Goal: Information Seeking & Learning: Learn about a topic

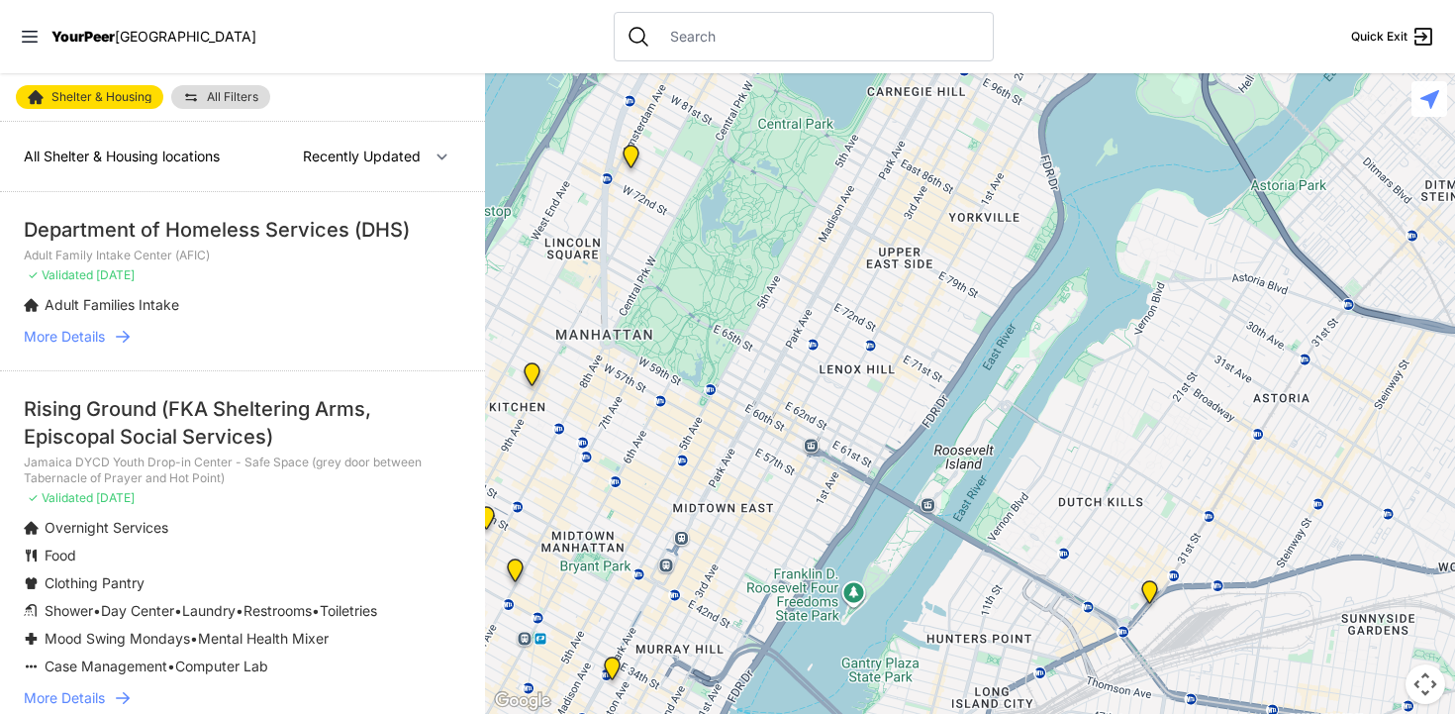
drag, startPoint x: 1273, startPoint y: 495, endPoint x: 1088, endPoint y: 120, distance: 418.3
click at [1088, 120] on div at bounding box center [970, 393] width 970 height 640
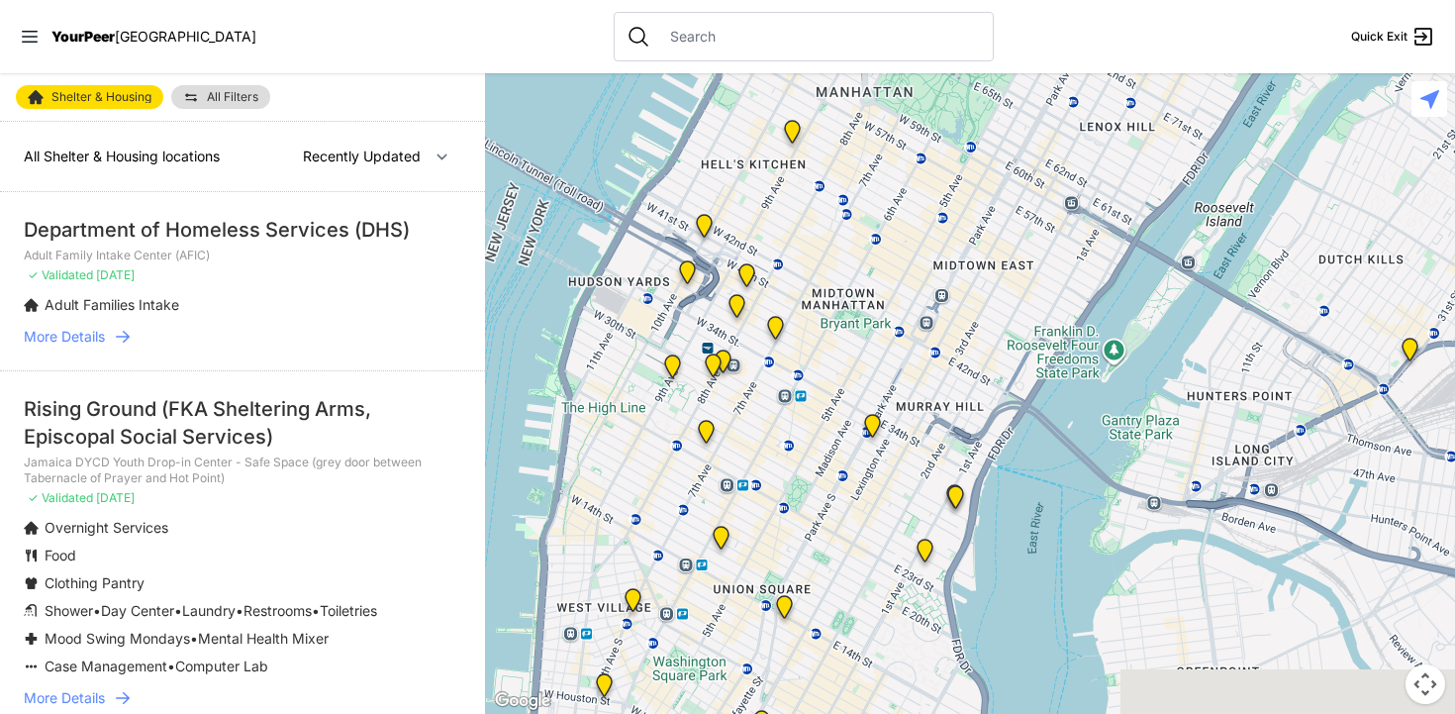
drag, startPoint x: 741, startPoint y: 441, endPoint x: 1004, endPoint y: 196, distance: 359.3
click at [1004, 196] on div at bounding box center [970, 393] width 970 height 640
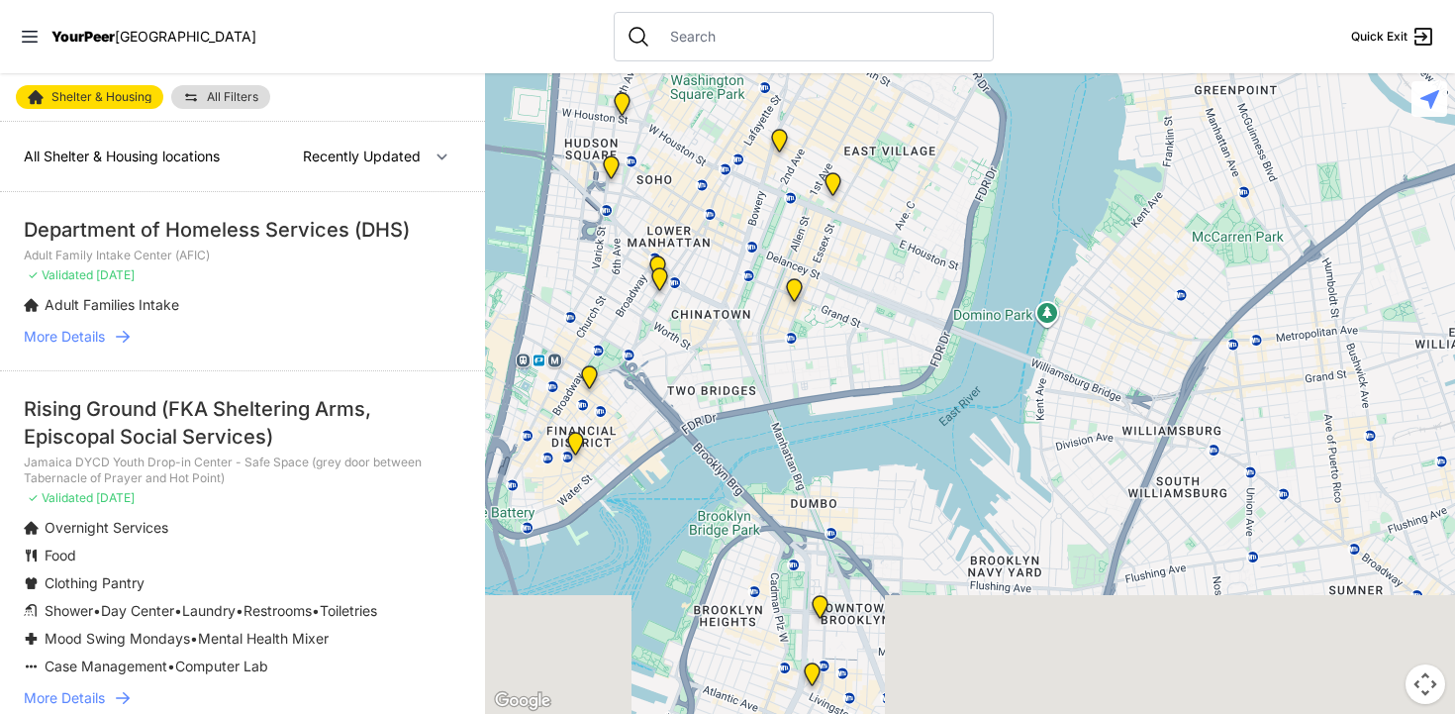
drag, startPoint x: 795, startPoint y: 498, endPoint x: 812, endPoint y: -86, distance: 584.3
click at [812, 0] on html "View map Close panel YourPeer [GEOGRAPHIC_DATA] Quick Exit Single Adult Familie…" at bounding box center [727, 357] width 1455 height 714
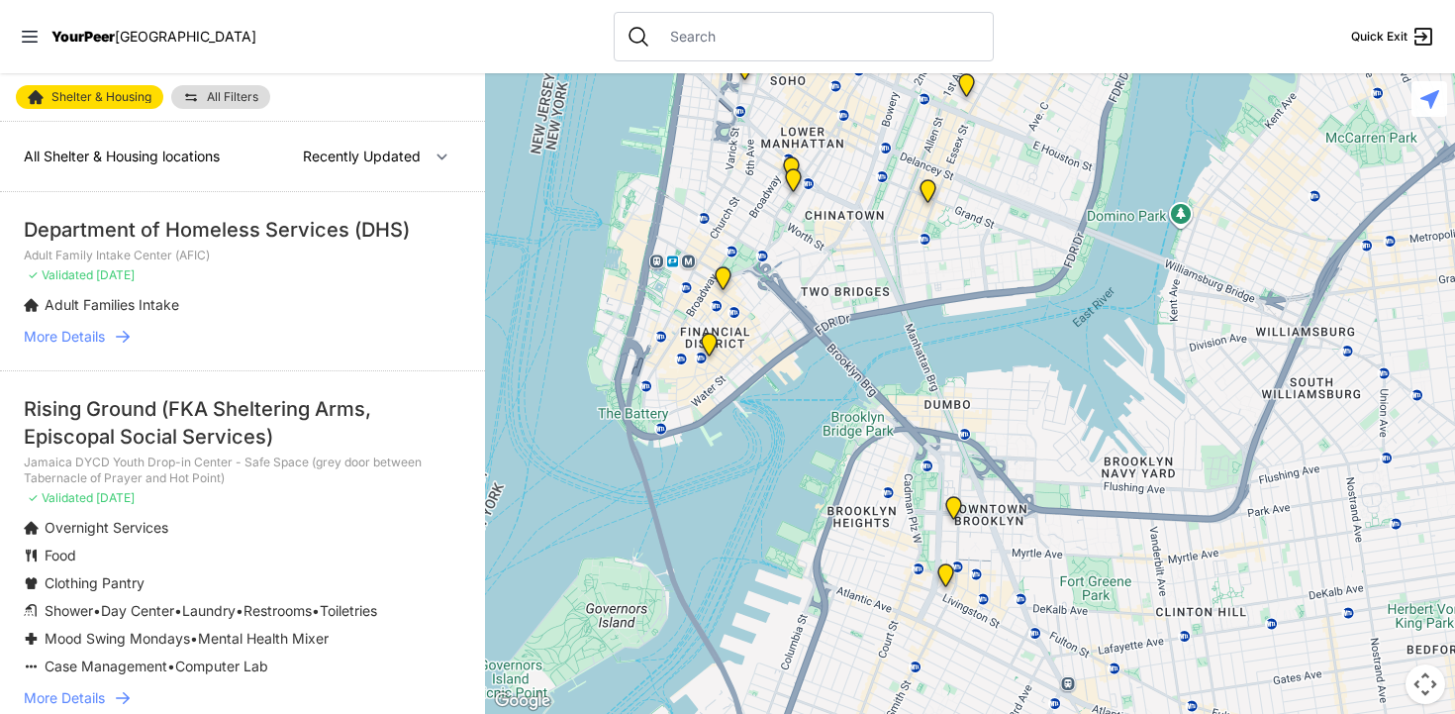
drag, startPoint x: 583, startPoint y: 431, endPoint x: 722, endPoint y: 329, distance: 172.0
click at [722, 329] on div at bounding box center [970, 393] width 970 height 640
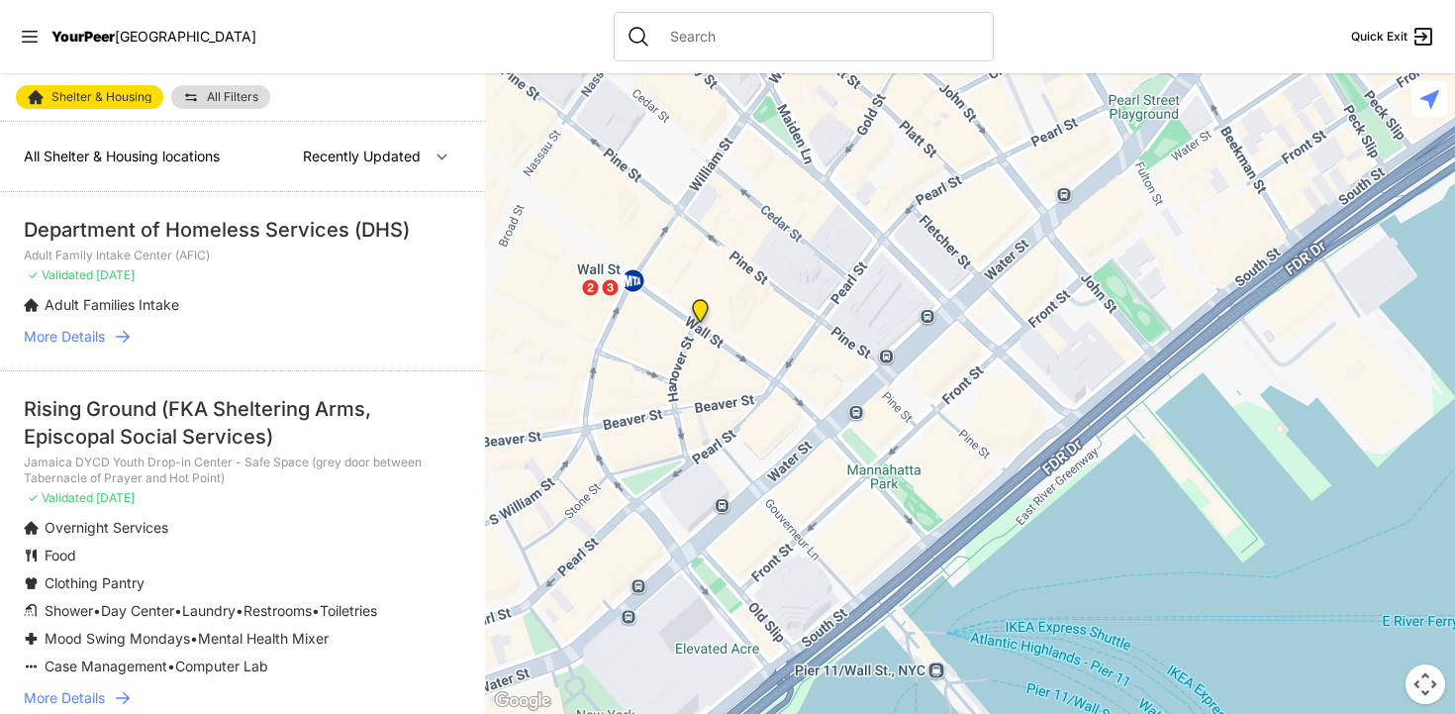
drag, startPoint x: 704, startPoint y: 490, endPoint x: 782, endPoint y: 209, distance: 291.8
click at [782, 209] on div at bounding box center [970, 393] width 970 height 640
click at [701, 310] on img at bounding box center [700, 313] width 25 height 32
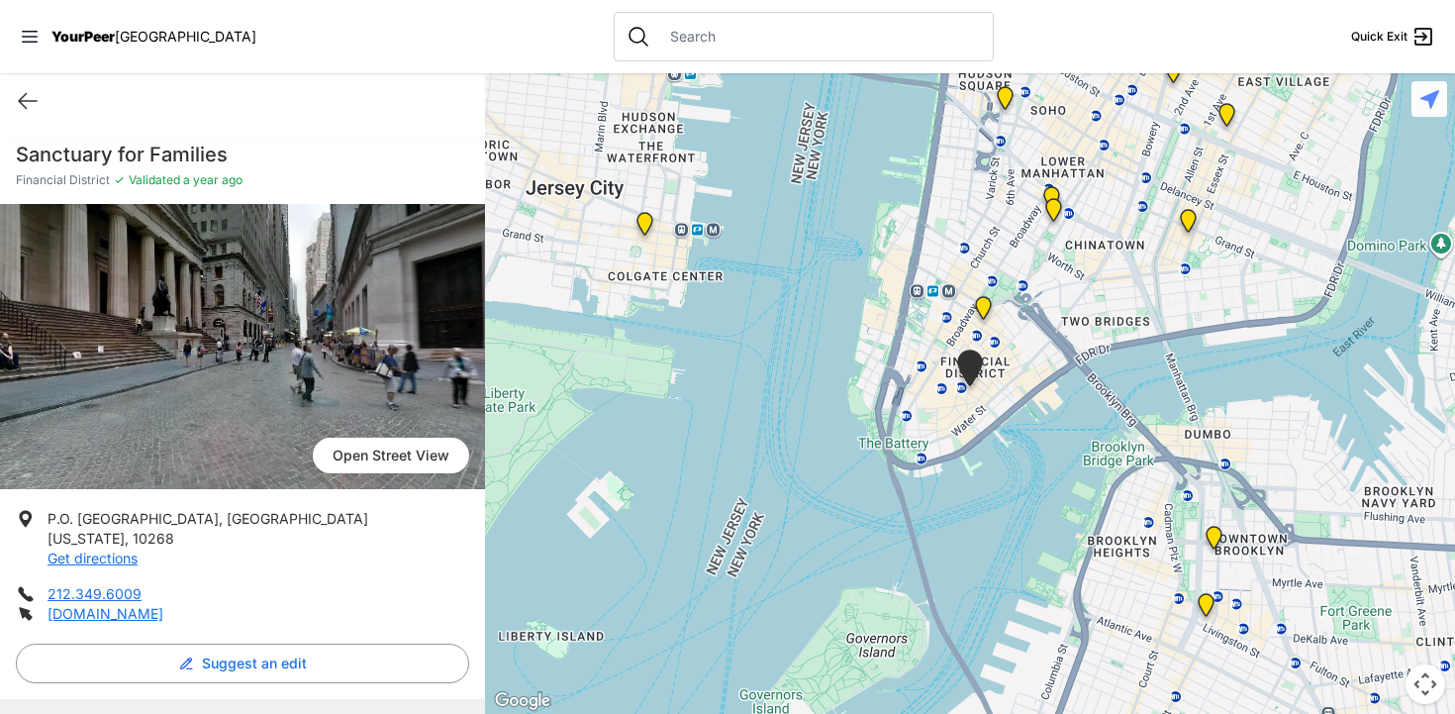
click at [316, 453] on link "Open Street View" at bounding box center [391, 456] width 156 height 36
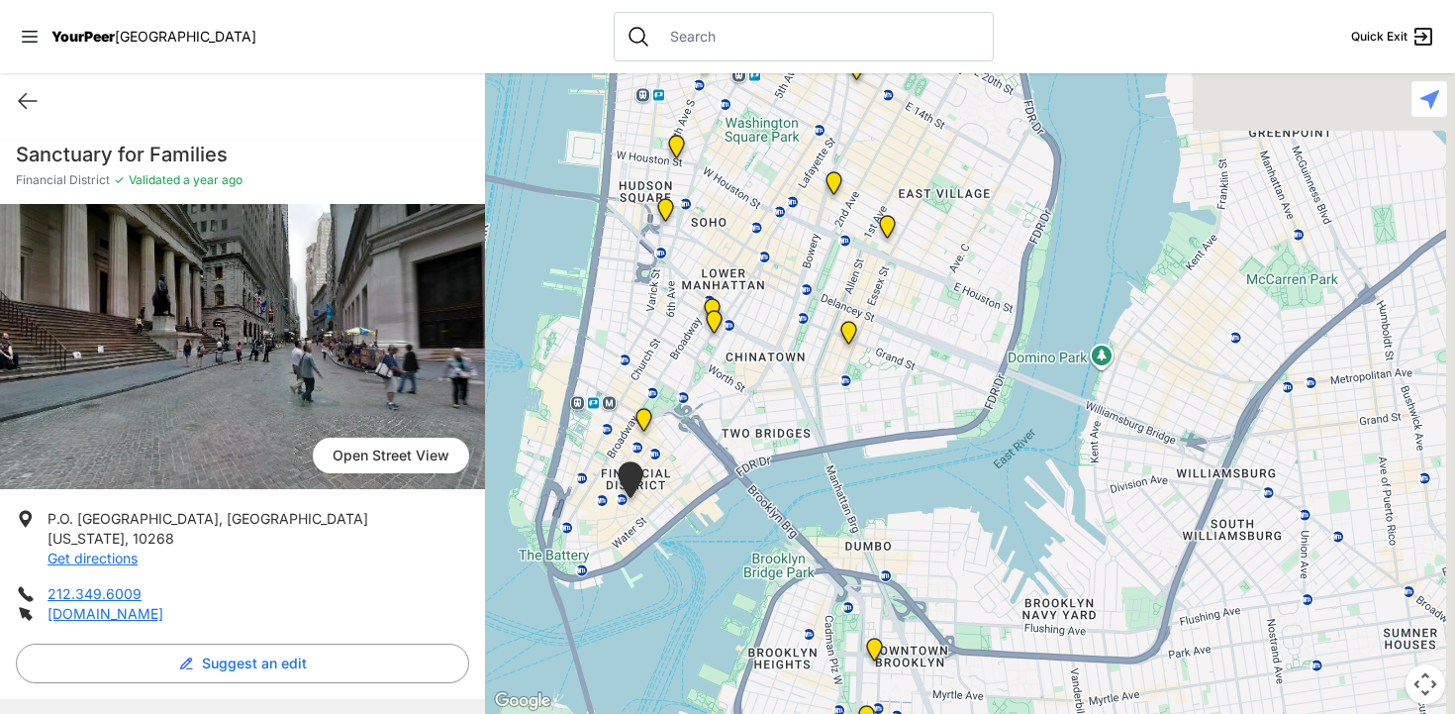
drag, startPoint x: 914, startPoint y: 174, endPoint x: 664, endPoint y: 457, distance: 377.3
click at [664, 457] on div at bounding box center [970, 393] width 970 height 640
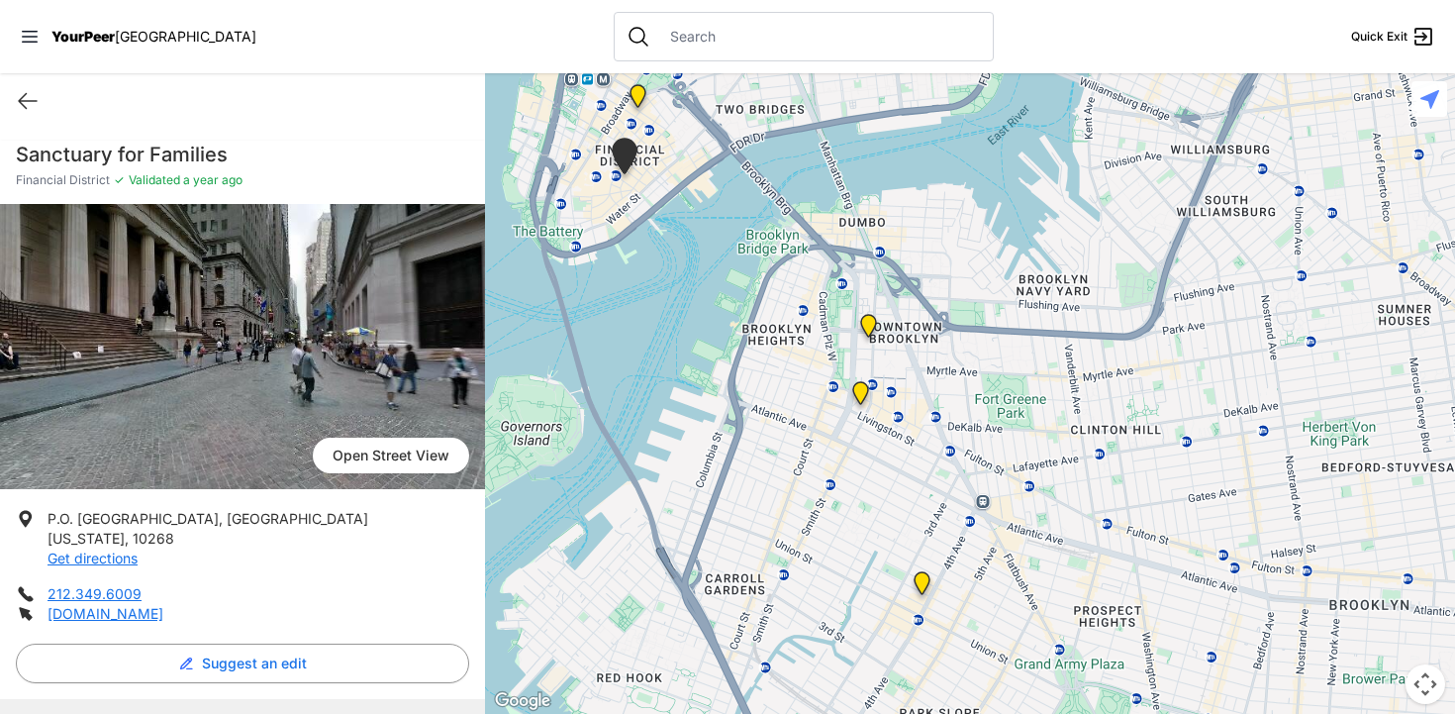
drag, startPoint x: 1014, startPoint y: 402, endPoint x: 1022, endPoint y: 59, distance: 342.6
click at [1022, 59] on div "Close panel YourPeer [GEOGRAPHIC_DATA] Quick Exit Single Adult Families Soup Ki…" at bounding box center [727, 357] width 1455 height 714
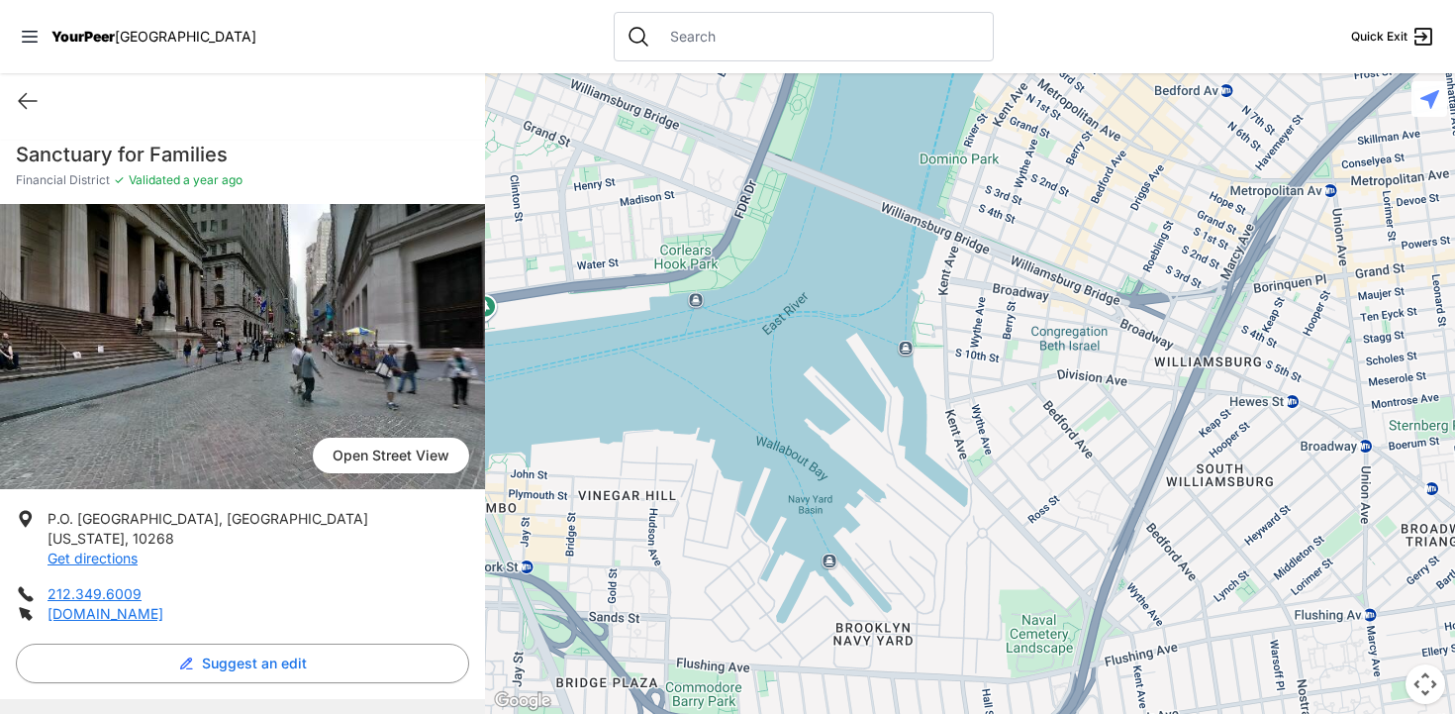
drag, startPoint x: 1087, startPoint y: 375, endPoint x: 713, endPoint y: 788, distance: 557.1
click at [713, 713] on html "View map Close panel YourPeer [GEOGRAPHIC_DATA] Quick Exit Single Adult Familie…" at bounding box center [727, 357] width 1455 height 714
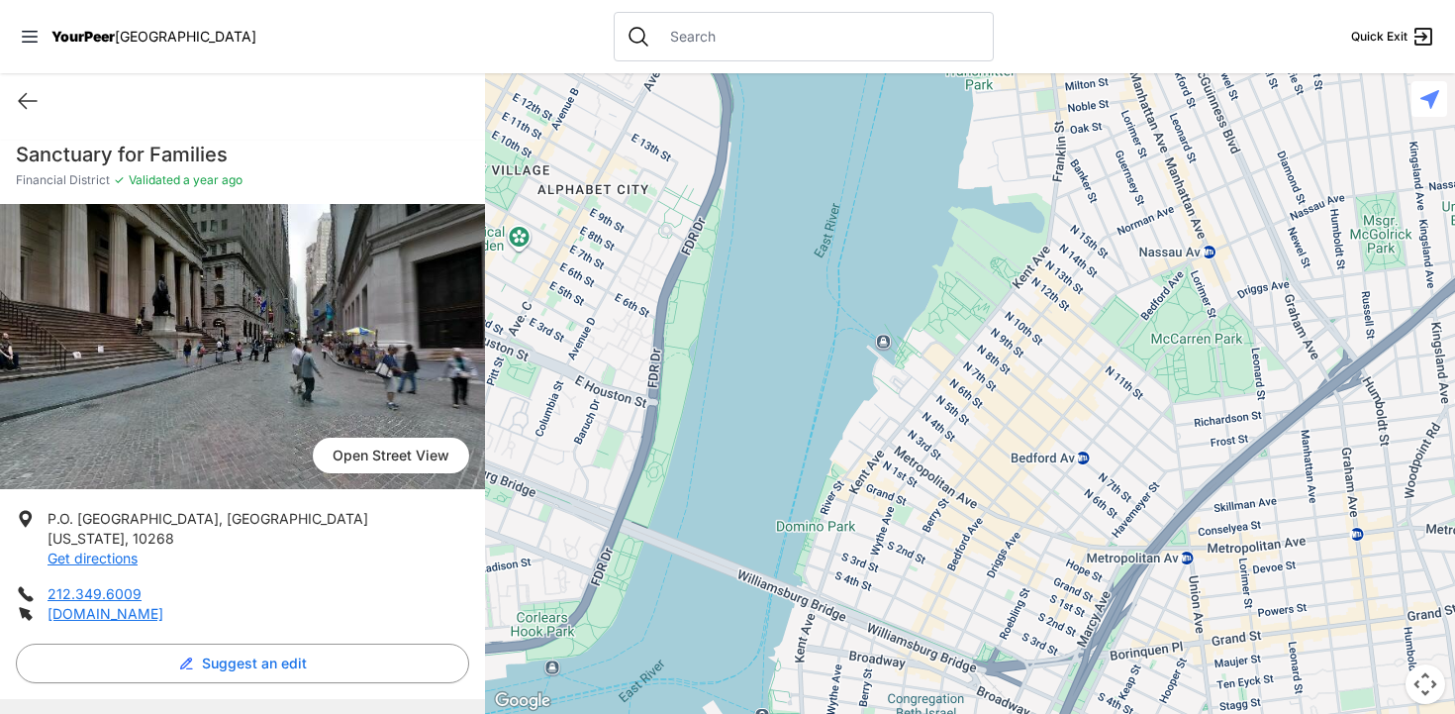
drag, startPoint x: 1069, startPoint y: 417, endPoint x: 935, endPoint y: 788, distance: 394.5
click at [935, 713] on html "View map Close panel YourPeer [GEOGRAPHIC_DATA] Quick Exit Single Adult Familie…" at bounding box center [727, 357] width 1455 height 714
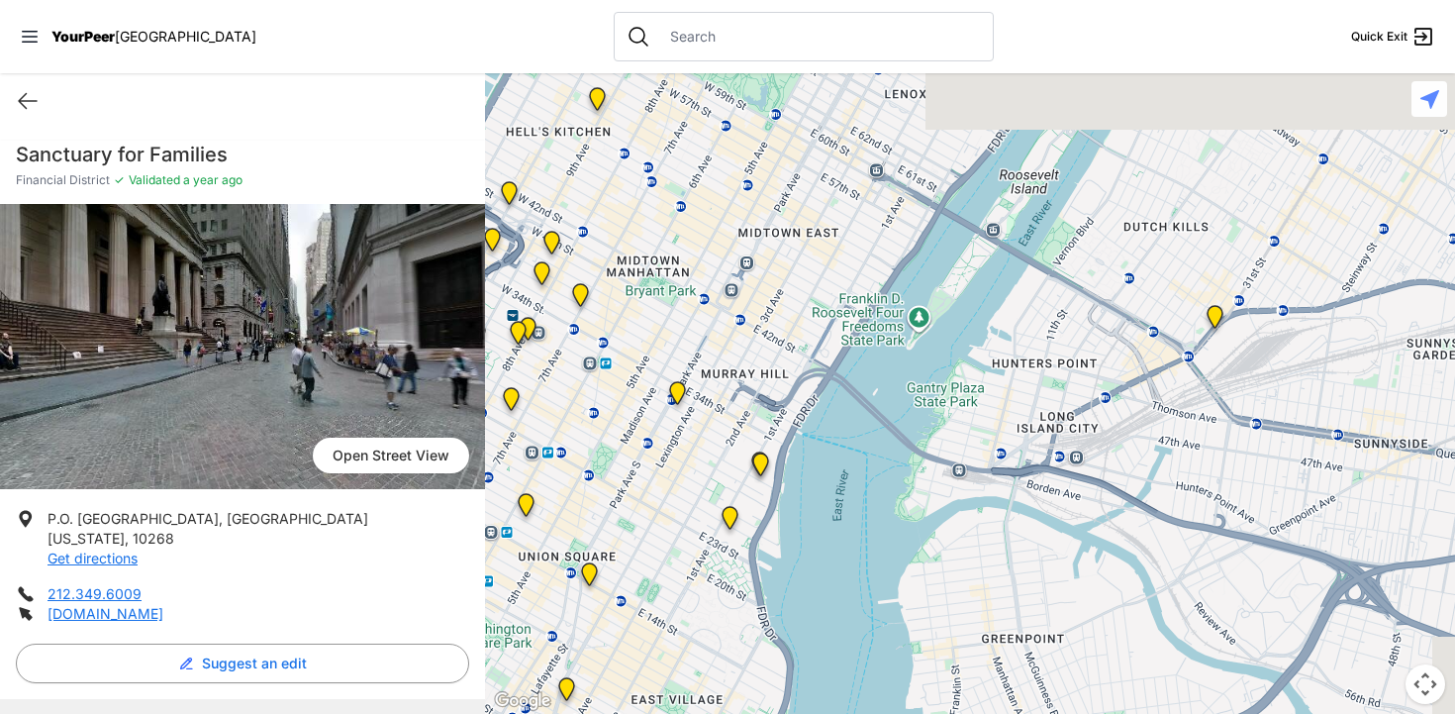
drag, startPoint x: 1124, startPoint y: 279, endPoint x: 1028, endPoint y: 680, distance: 412.2
click at [1028, 680] on div at bounding box center [970, 393] width 970 height 640
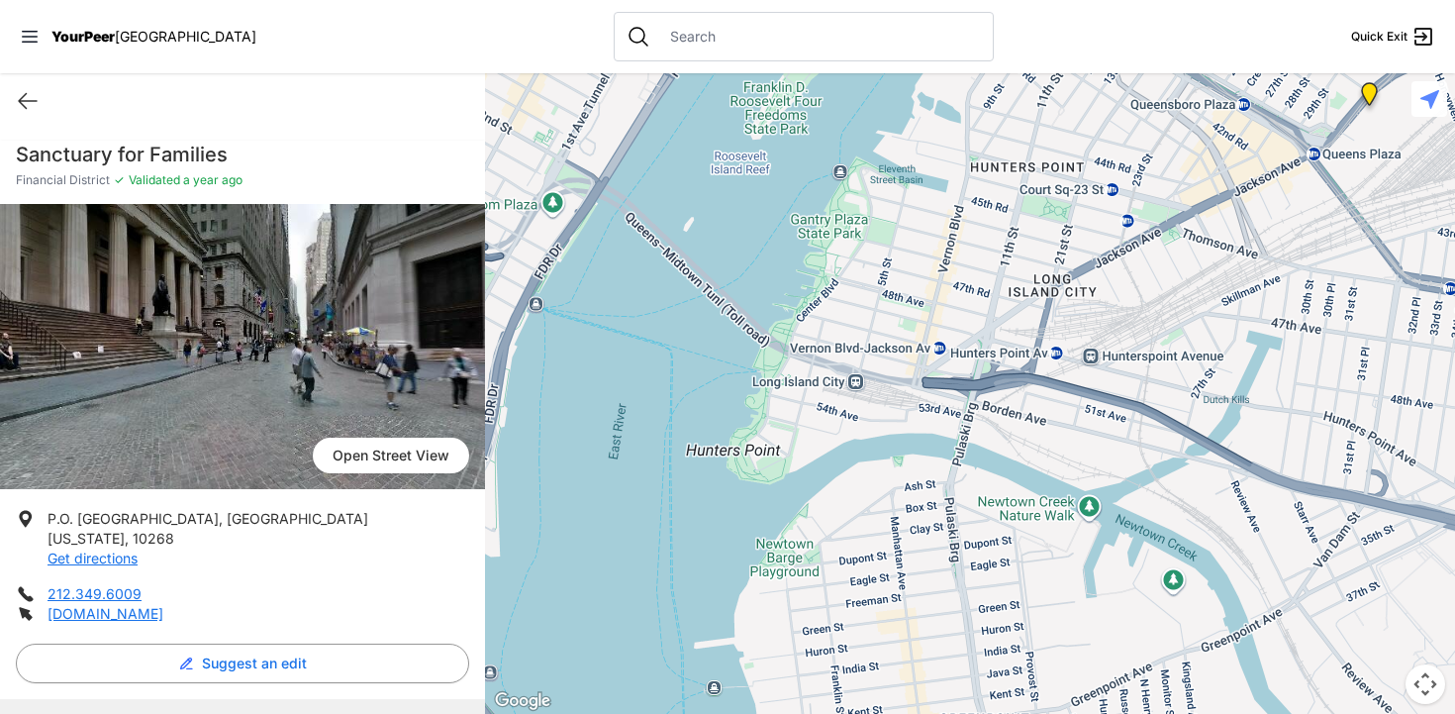
drag, startPoint x: 1017, startPoint y: 448, endPoint x: 966, endPoint y: 295, distance: 161.5
click at [966, 295] on div at bounding box center [970, 393] width 970 height 640
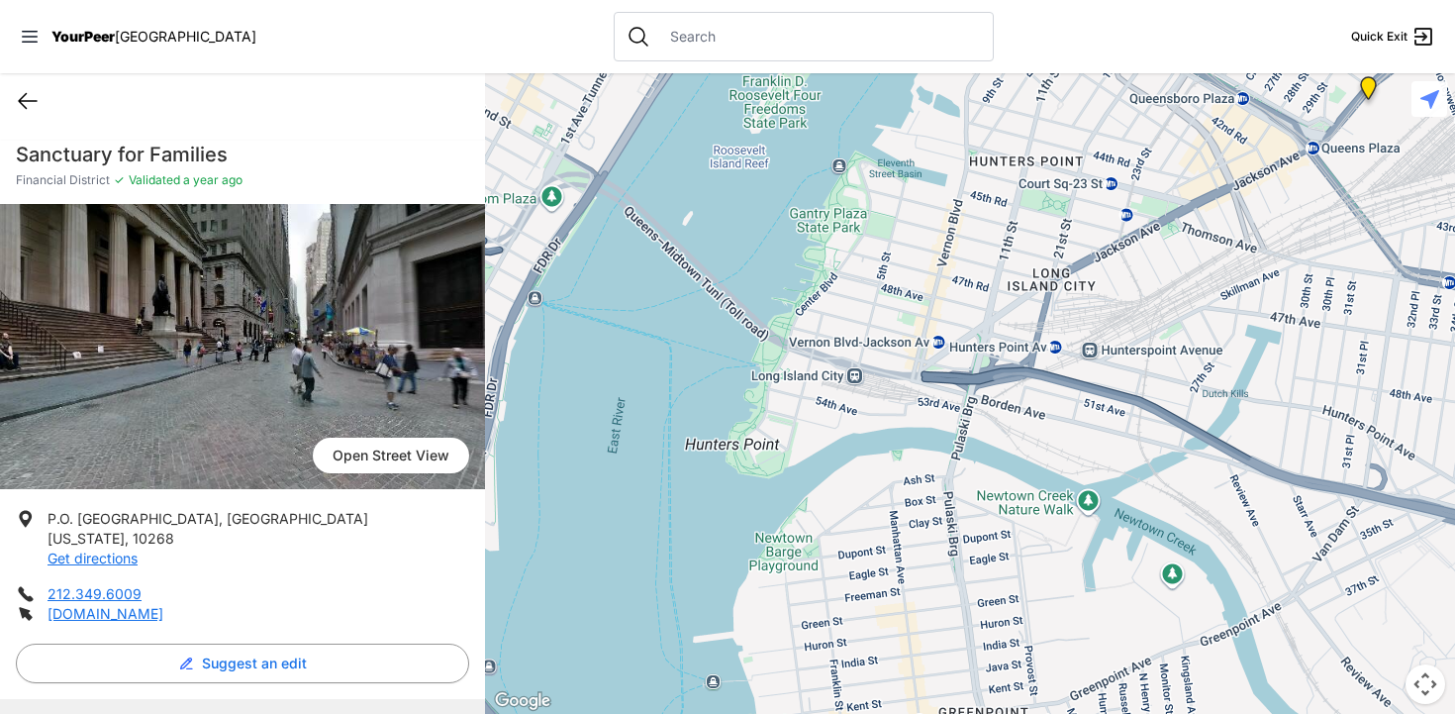
click at [20, 93] on icon at bounding box center [28, 101] width 24 height 24
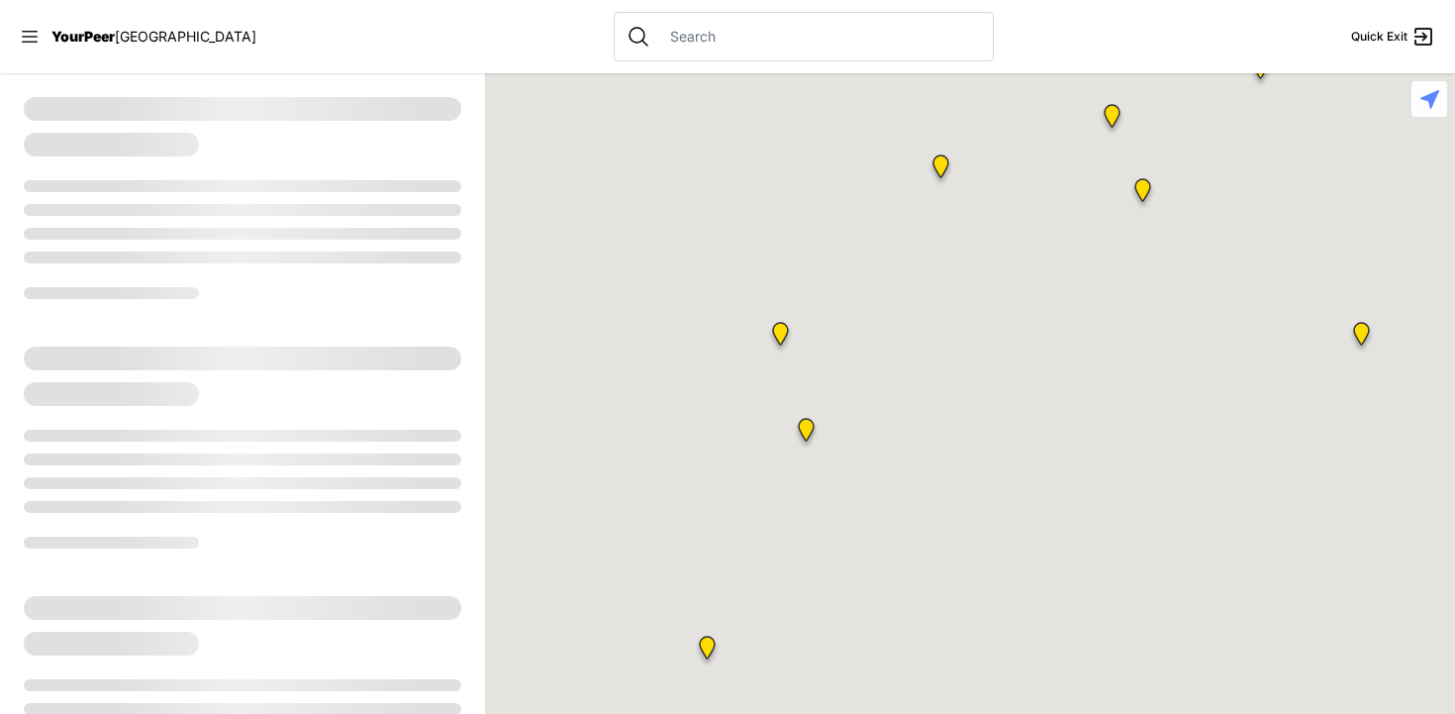
select select "recentlyUpdated"
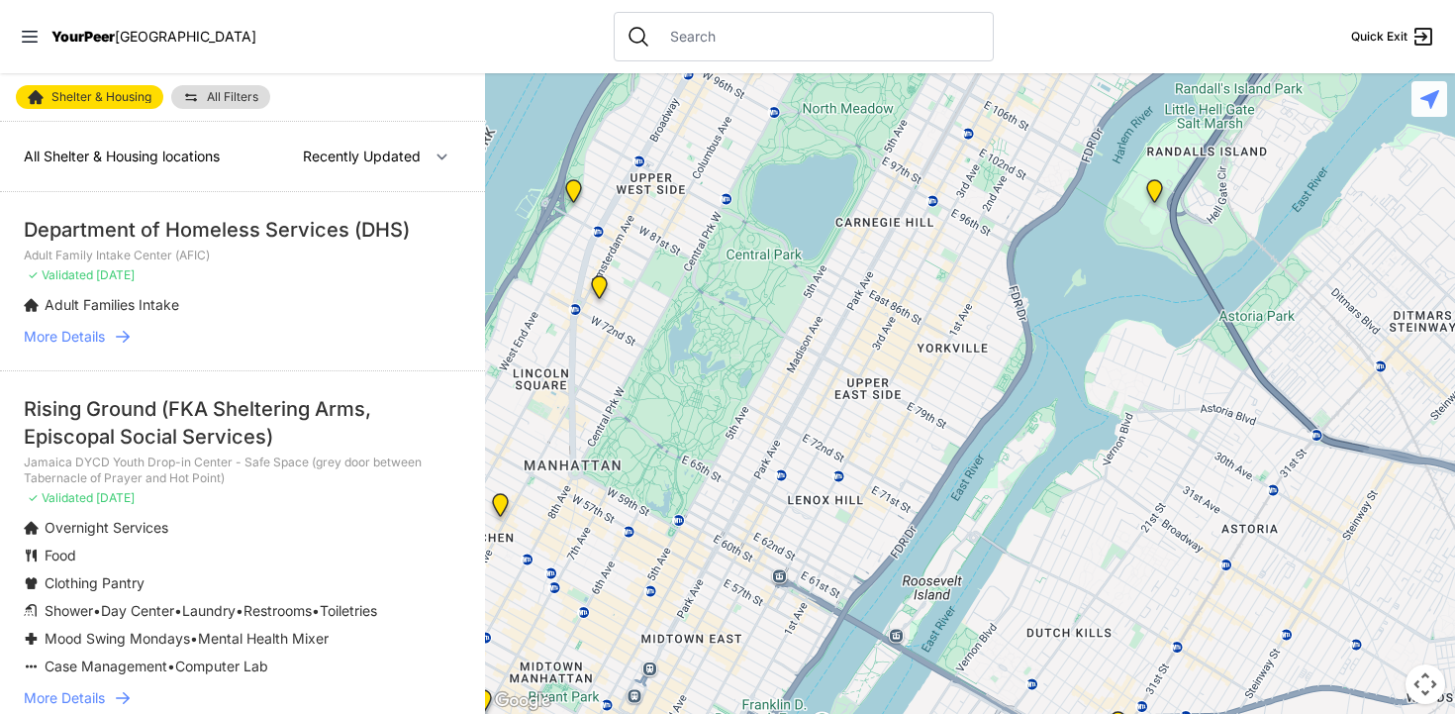
drag, startPoint x: 1087, startPoint y: 368, endPoint x: 875, endPoint y: 225, distance: 255.9
click at [875, 225] on div at bounding box center [970, 393] width 970 height 640
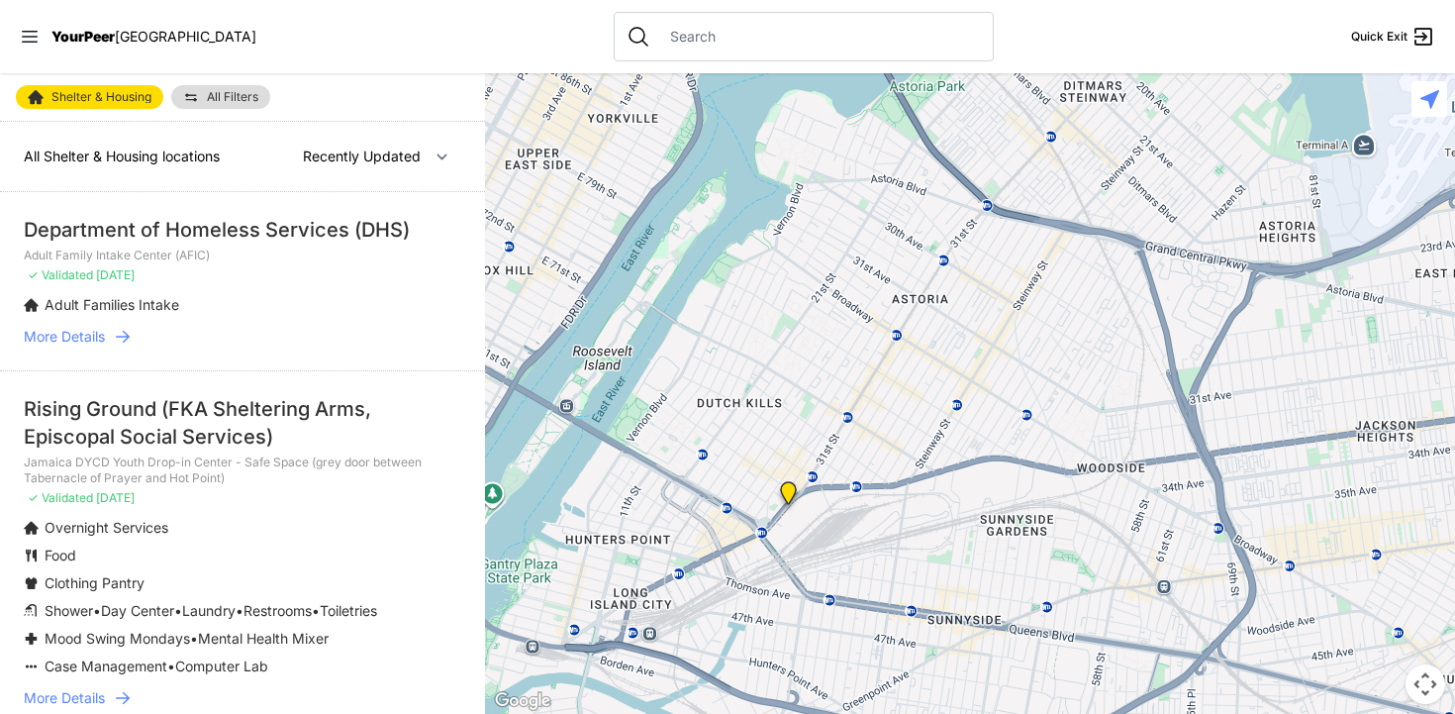
drag, startPoint x: 1163, startPoint y: 275, endPoint x: 858, endPoint y: 11, distance: 403.5
click at [858, 11] on div "Close panel YourPeer [GEOGRAPHIC_DATA] Quick Exit Single Adult Families Soup Ki…" at bounding box center [727, 357] width 1455 height 714
